Goal: Transaction & Acquisition: Register for event/course

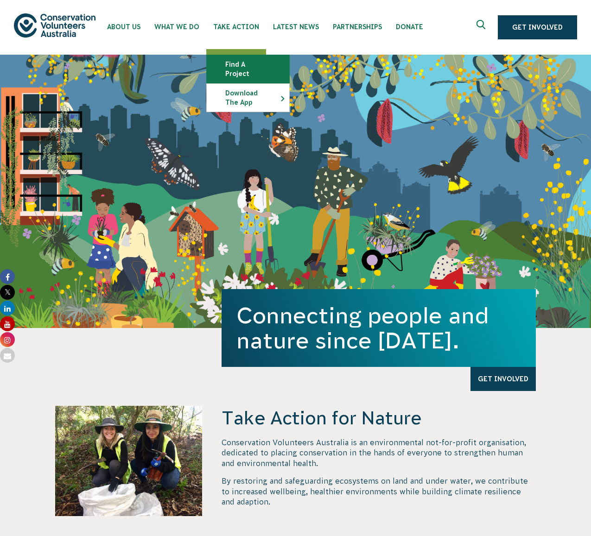
click at [232, 62] on link "Find a project" at bounding box center [248, 69] width 82 height 28
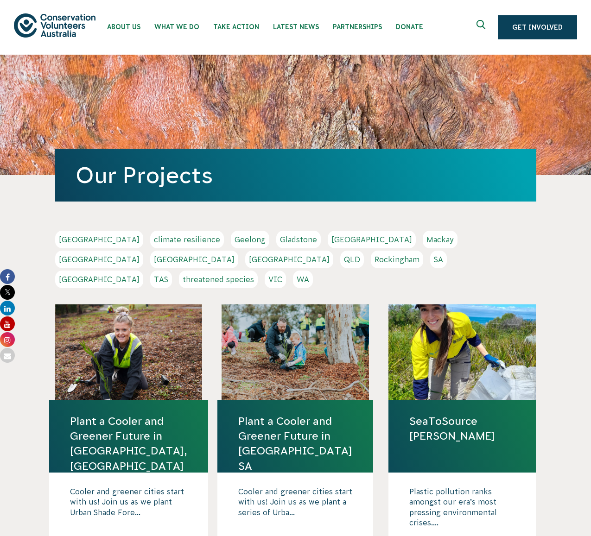
click at [238, 251] on link "NSW" at bounding box center [194, 260] width 88 height 18
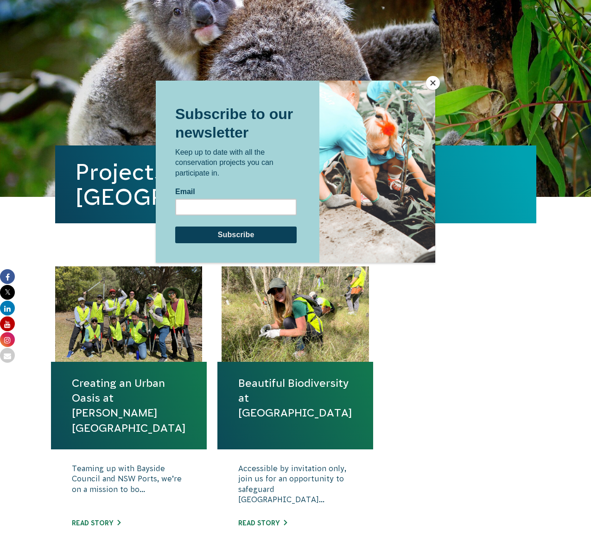
scroll to position [232, 0]
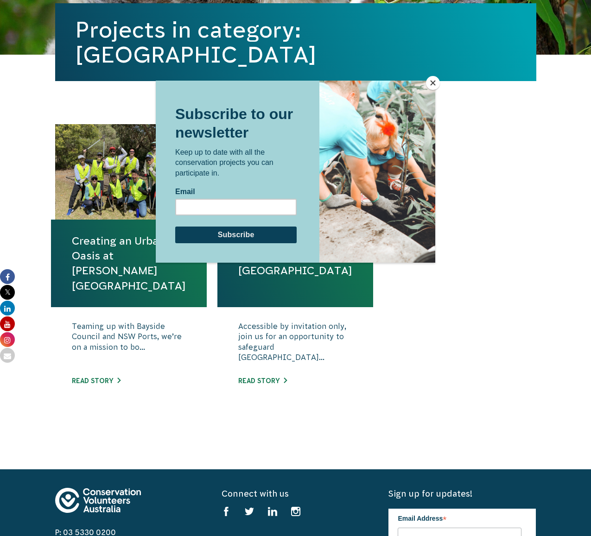
click at [127, 440] on div at bounding box center [295, 268] width 591 height 536
click at [435, 86] on button "Close" at bounding box center [433, 83] width 14 height 14
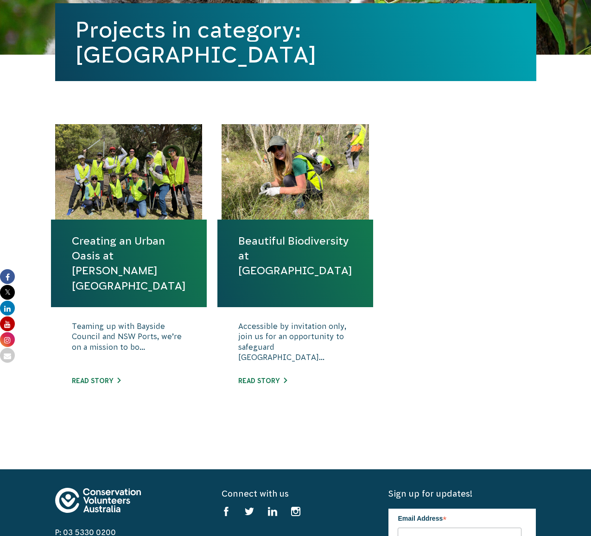
click at [139, 277] on link "Creating an Urban Oasis at [PERSON_NAME][GEOGRAPHIC_DATA]" at bounding box center [129, 263] width 114 height 60
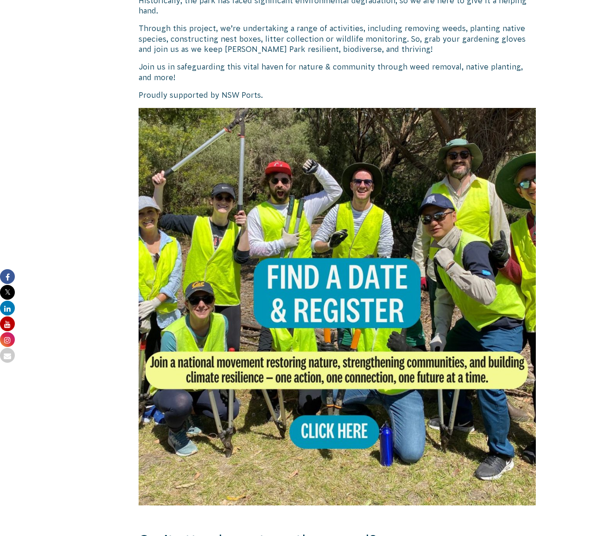
scroll to position [602, 0]
